Goal: Task Accomplishment & Management: Complete application form

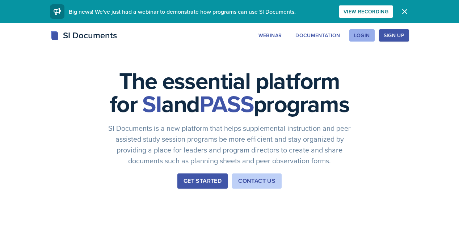
click at [370, 37] on div "Login" at bounding box center [362, 36] width 16 height 6
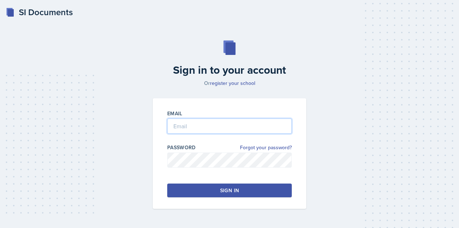
type input "[EMAIL_ADDRESS][DOMAIN_NAME]"
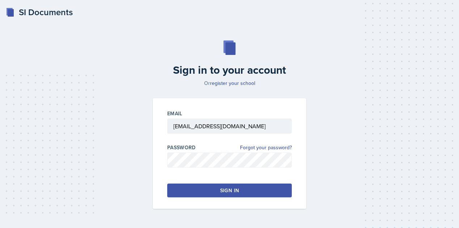
click at [212, 192] on button "Sign in" at bounding box center [229, 191] width 124 height 14
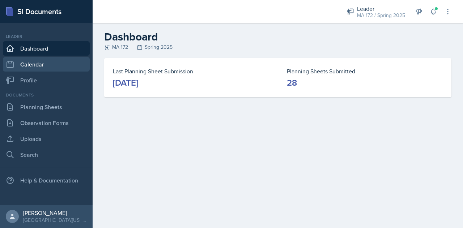
click at [32, 67] on link "Calendar" at bounding box center [46, 64] width 87 height 14
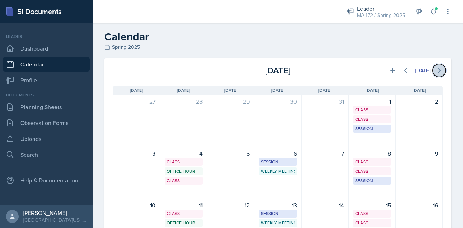
click at [435, 71] on icon at bounding box center [438, 70] width 7 height 7
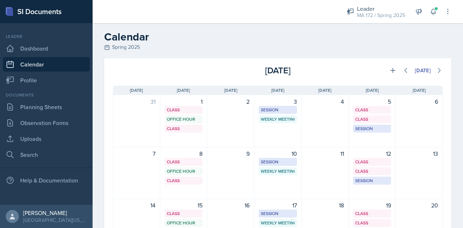
click at [121, 50] on div "Spring 2025" at bounding box center [277, 47] width 347 height 8
click at [107, 46] on icon at bounding box center [107, 47] width 6 height 6
click at [438, 71] on icon at bounding box center [439, 70] width 2 height 4
click at [416, 71] on div "[DATE]" at bounding box center [423, 71] width 16 height 6
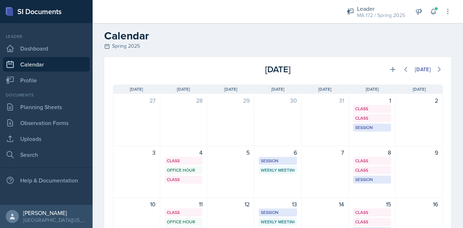
scroll to position [1, 0]
click at [119, 44] on div "Spring 2025" at bounding box center [277, 47] width 347 height 8
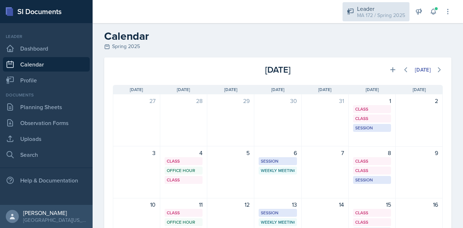
click at [369, 17] on div "MA 172 / Spring 2025" at bounding box center [381, 16] width 48 height 8
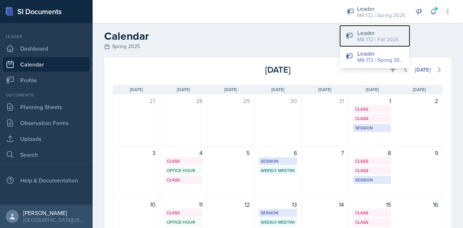
click at [356, 42] on button "Leader MA 172 / Fall 2025" at bounding box center [374, 36] width 69 height 21
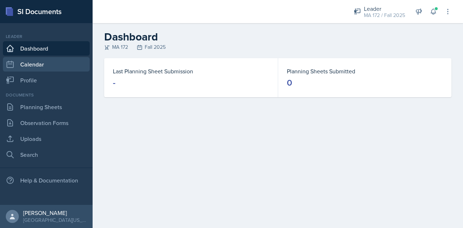
click at [51, 63] on link "Calendar" at bounding box center [46, 64] width 87 height 14
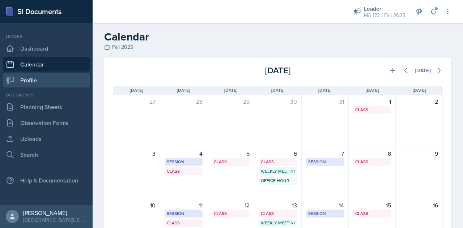
click at [47, 81] on link "Profile" at bounding box center [46, 80] width 87 height 14
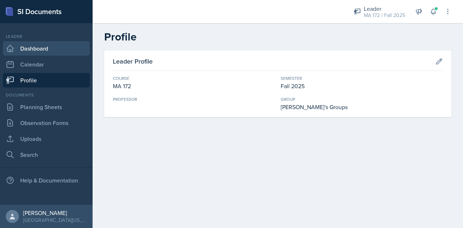
click at [37, 50] on link "Dashboard" at bounding box center [46, 48] width 87 height 14
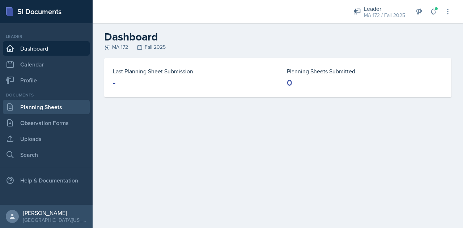
click at [35, 110] on link "Planning Sheets" at bounding box center [46, 107] width 87 height 14
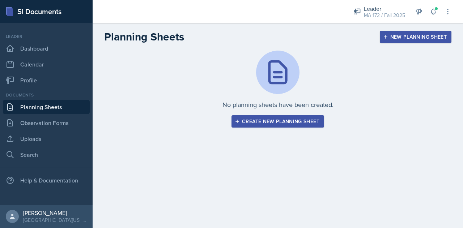
click at [276, 119] on div "Create new planning sheet" at bounding box center [277, 122] width 83 height 6
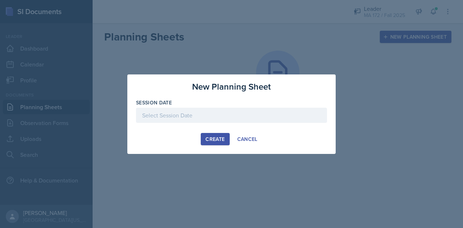
click at [207, 113] on div at bounding box center [231, 115] width 191 height 15
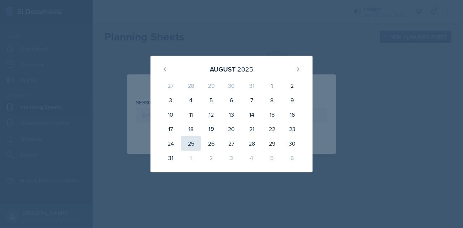
click at [190, 145] on div "25" at bounding box center [191, 143] width 20 height 14
type input "[DATE]"
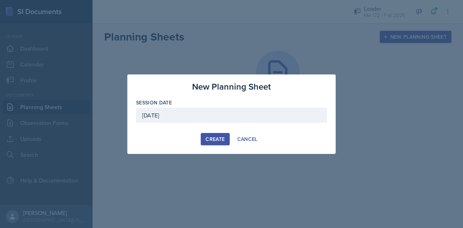
click at [218, 138] on div "Create" at bounding box center [214, 139] width 19 height 6
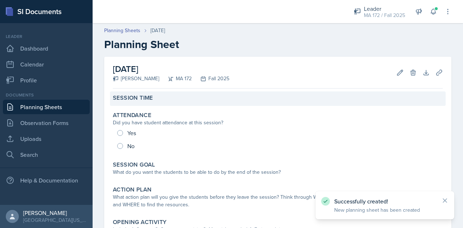
click at [135, 99] on label "Session Time" at bounding box center [133, 97] width 40 height 7
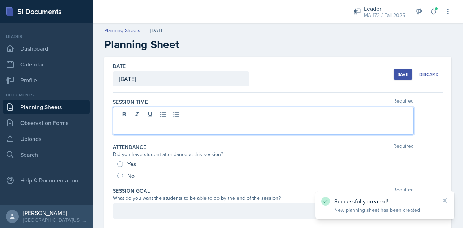
click at [174, 118] on div at bounding box center [263, 121] width 301 height 28
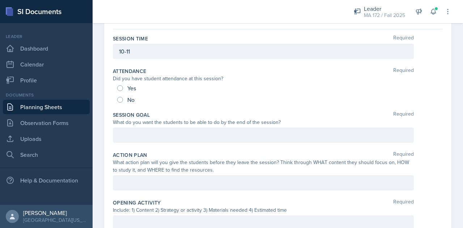
scroll to position [64, 0]
click at [136, 135] on div at bounding box center [263, 134] width 301 height 15
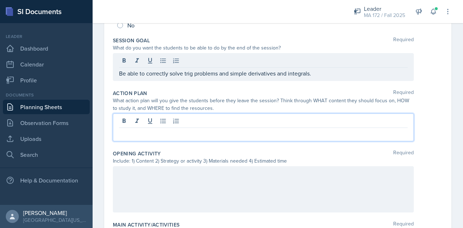
scroll to position [138, 0]
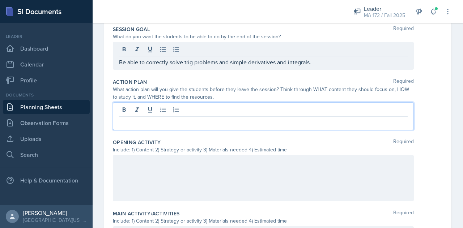
click at [139, 119] on p at bounding box center [263, 122] width 289 height 9
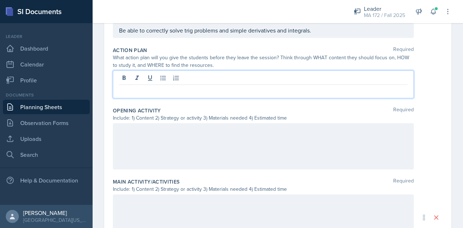
scroll to position [170, 0]
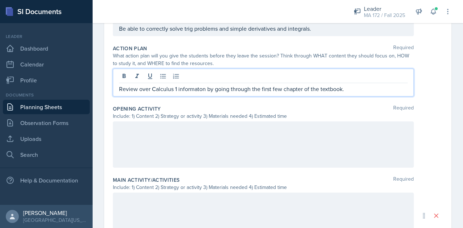
click at [191, 89] on p "Review over Calculus 1 informaton by going through the first few chapter of the…" at bounding box center [263, 89] width 289 height 9
click at [221, 89] on p "Review over Calculus 1 information by going through the first few chapter of th…" at bounding box center [263, 89] width 289 height 9
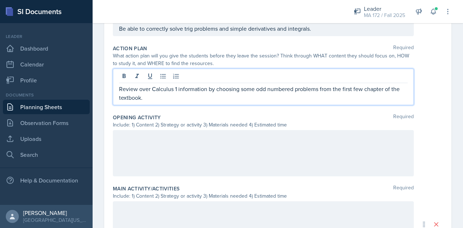
click at [248, 101] on p "Review over Calculus 1 information by choosing some odd numbered problems from …" at bounding box center [263, 93] width 289 height 17
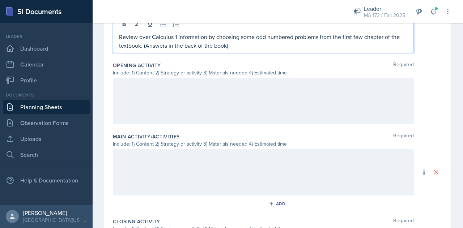
scroll to position [228, 0]
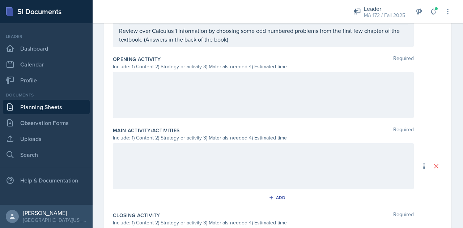
drag, startPoint x: 248, startPoint y: 101, endPoint x: 188, endPoint y: 87, distance: 61.9
click at [188, 87] on div at bounding box center [263, 95] width 301 height 46
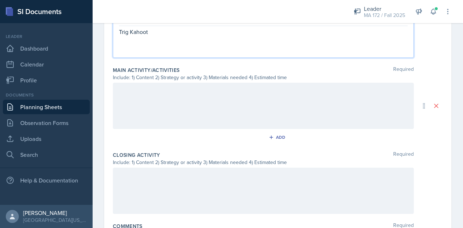
click at [182, 112] on div at bounding box center [263, 106] width 301 height 46
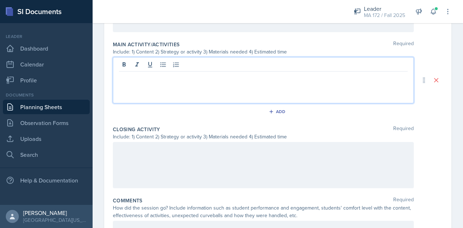
scroll to position [302, 0]
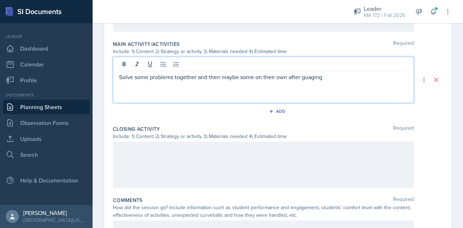
click at [315, 78] on p "Solve some problems together and then maybe some on their own after guaging" at bounding box center [263, 77] width 289 height 9
click at [341, 77] on p "Solve some problems together and then maybe some on their own after gauging" at bounding box center [263, 77] width 289 height 9
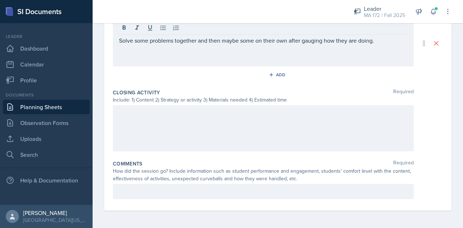
click at [231, 131] on div at bounding box center [263, 128] width 301 height 46
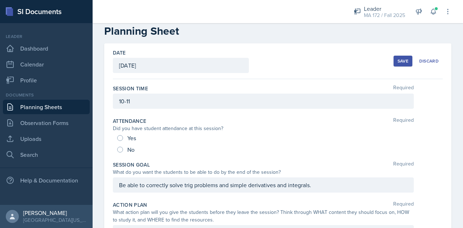
scroll to position [0, 0]
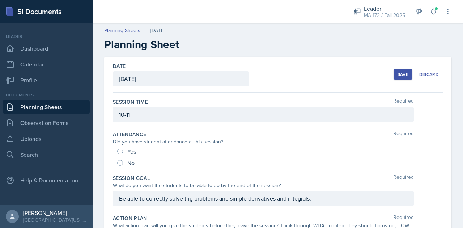
click at [400, 76] on div "Save" at bounding box center [403, 75] width 11 height 6
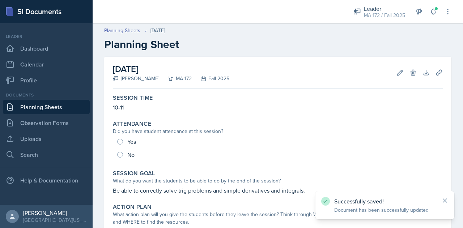
drag, startPoint x: 262, startPoint y: 11, endPoint x: 228, endPoint y: 51, distance: 52.1
click at [228, 51] on header "Planning Sheets [DATE] Planning Sheet" at bounding box center [278, 39] width 370 height 39
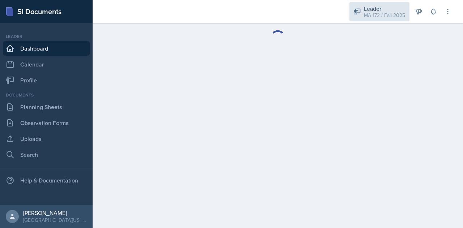
click at [382, 13] on div "MA 172 / Fall 2025" at bounding box center [384, 16] width 41 height 8
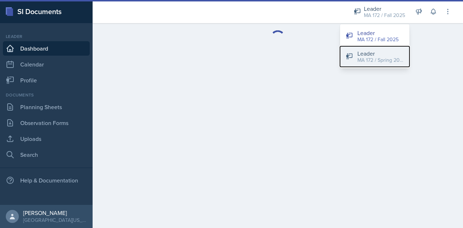
click at [373, 61] on div "MA 172 / Spring 2025" at bounding box center [380, 60] width 46 height 8
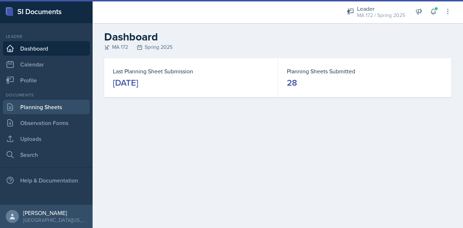
click at [25, 106] on link "Planning Sheets" at bounding box center [46, 107] width 87 height 14
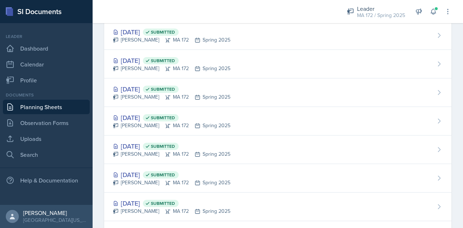
scroll to position [662, 0]
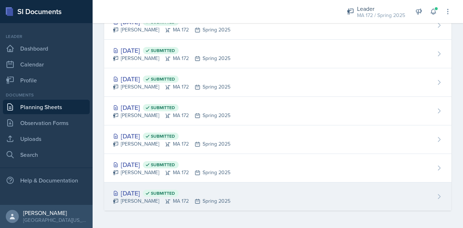
click at [213, 199] on div "Sierra Harley MA 172 Spring 2025" at bounding box center [172, 201] width 118 height 8
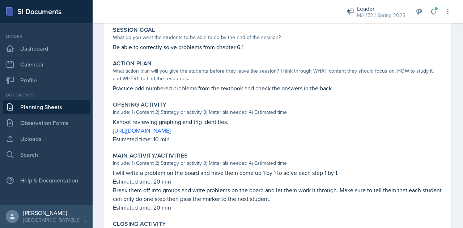
scroll to position [145, 0]
